Goal: Obtain resource: Download file/media

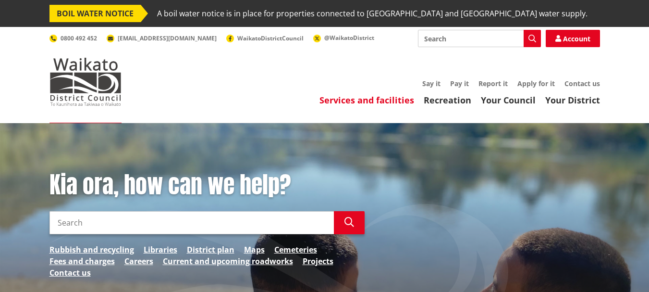
click at [386, 98] on link "Services and facilities" at bounding box center [366, 100] width 95 height 12
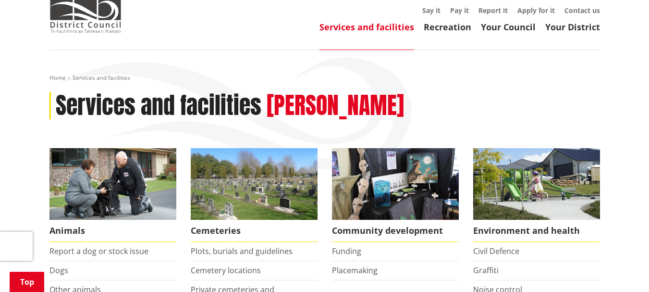
scroll to position [64, 0]
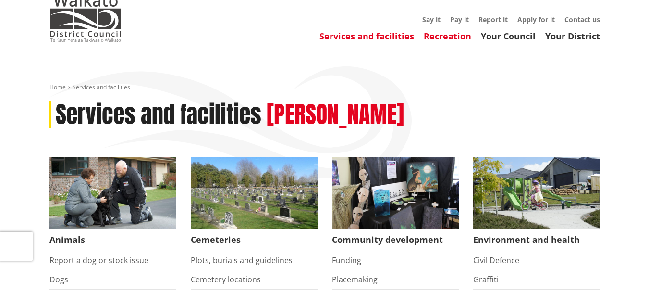
click at [460, 37] on link "Recreation" at bounding box center [448, 36] width 48 height 12
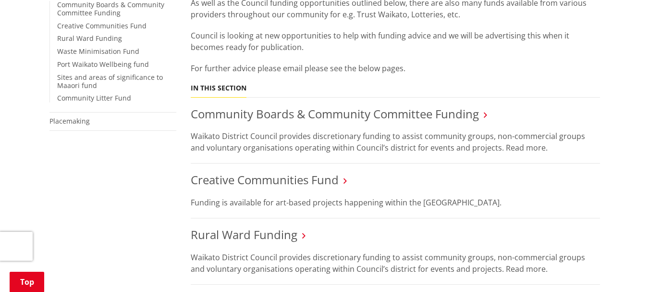
scroll to position [256, 0]
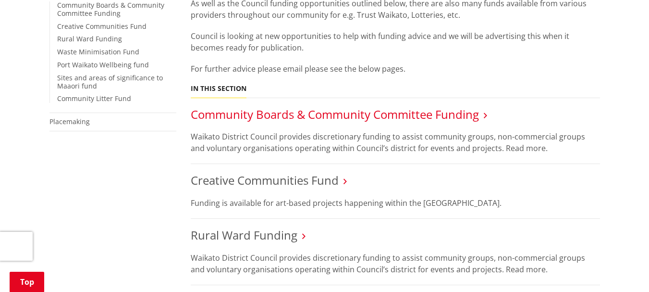
click at [436, 107] on link "Community Boards & Community Committee Funding" at bounding box center [335, 114] width 288 height 16
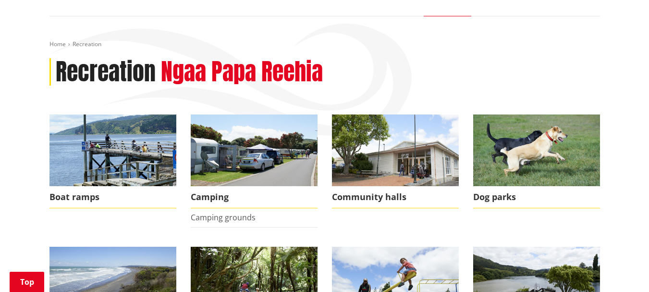
scroll to position [256, 0]
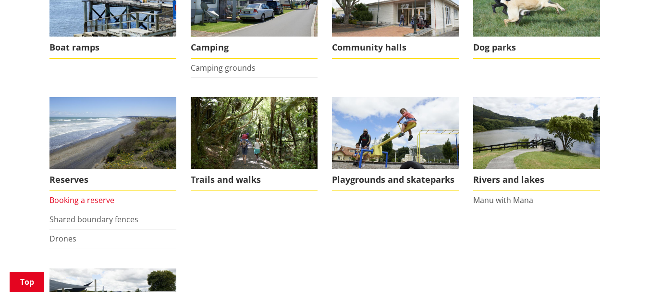
click at [98, 197] on link "Booking a reserve" at bounding box center [81, 200] width 65 height 11
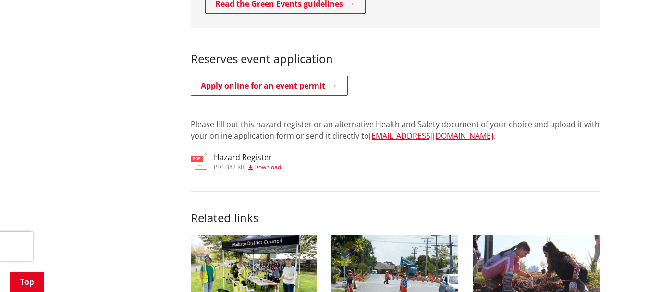
scroll to position [448, 0]
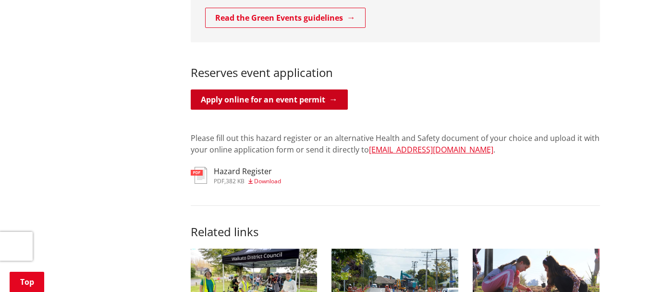
click at [268, 89] on link "Apply online for an event permit" at bounding box center [269, 99] width 157 height 20
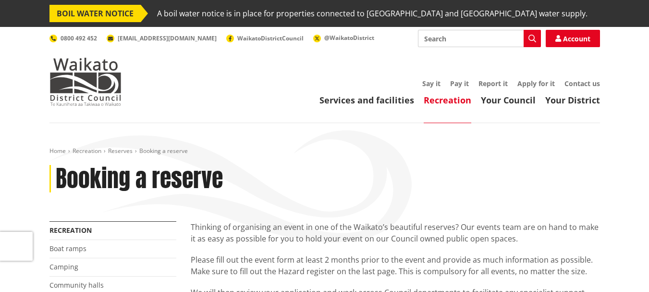
scroll to position [448, 0]
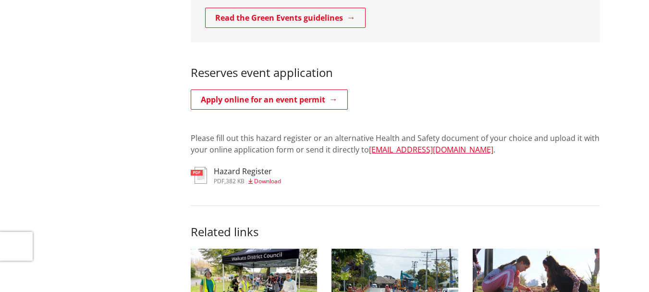
click at [272, 177] on span "Download" at bounding box center [267, 181] width 27 height 8
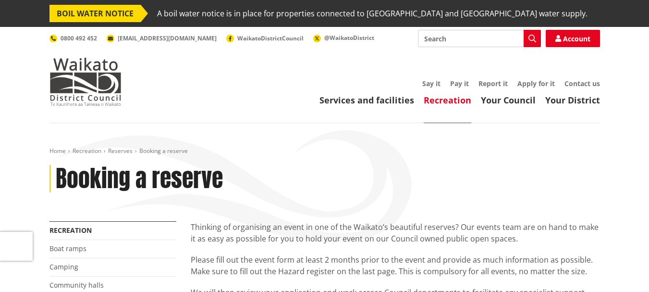
scroll to position [448, 0]
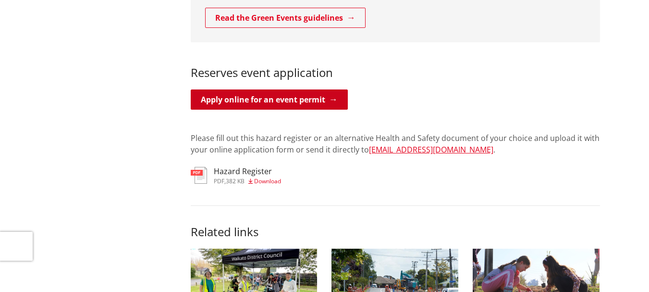
click at [288, 89] on link "Apply online for an event permit" at bounding box center [269, 99] width 157 height 20
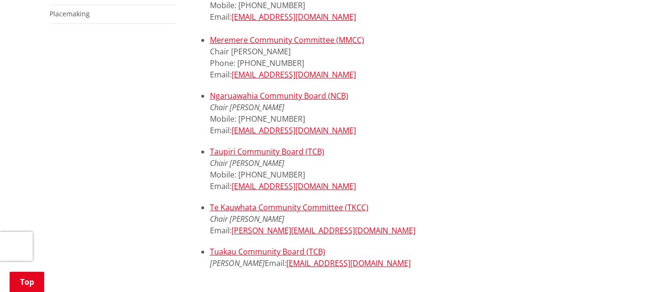
scroll to position [384, 0]
click at [332, 208] on link "Te Kauwhata Community Committee (TKCC)" at bounding box center [289, 207] width 159 height 11
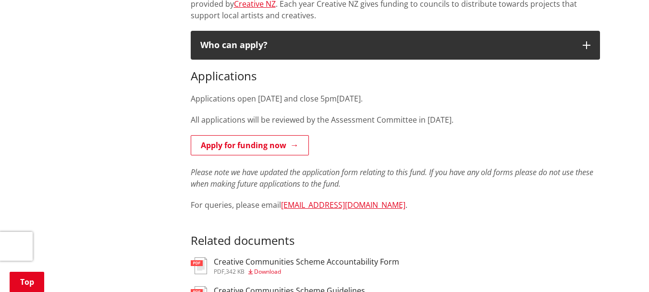
scroll to position [513, 0]
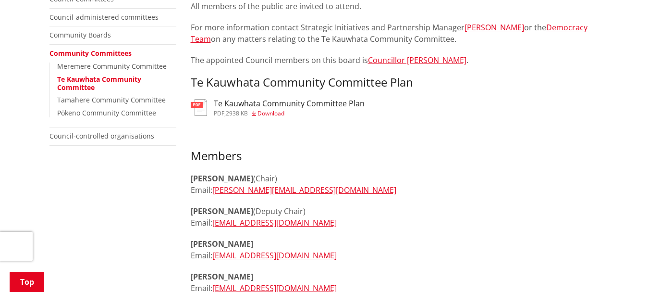
scroll to position [256, 0]
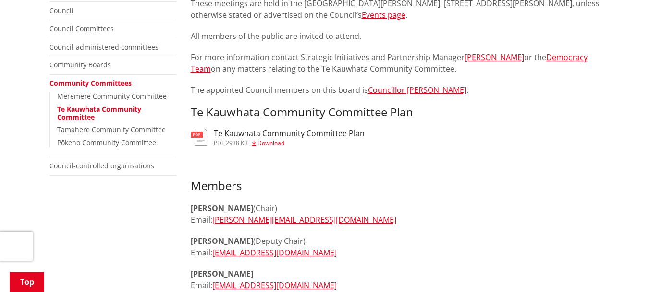
click at [278, 138] on div "Te Kauwhata Community Committee Plan pdf , 2938 KB Download" at bounding box center [289, 137] width 151 height 17
